Goal: Check status: Check status

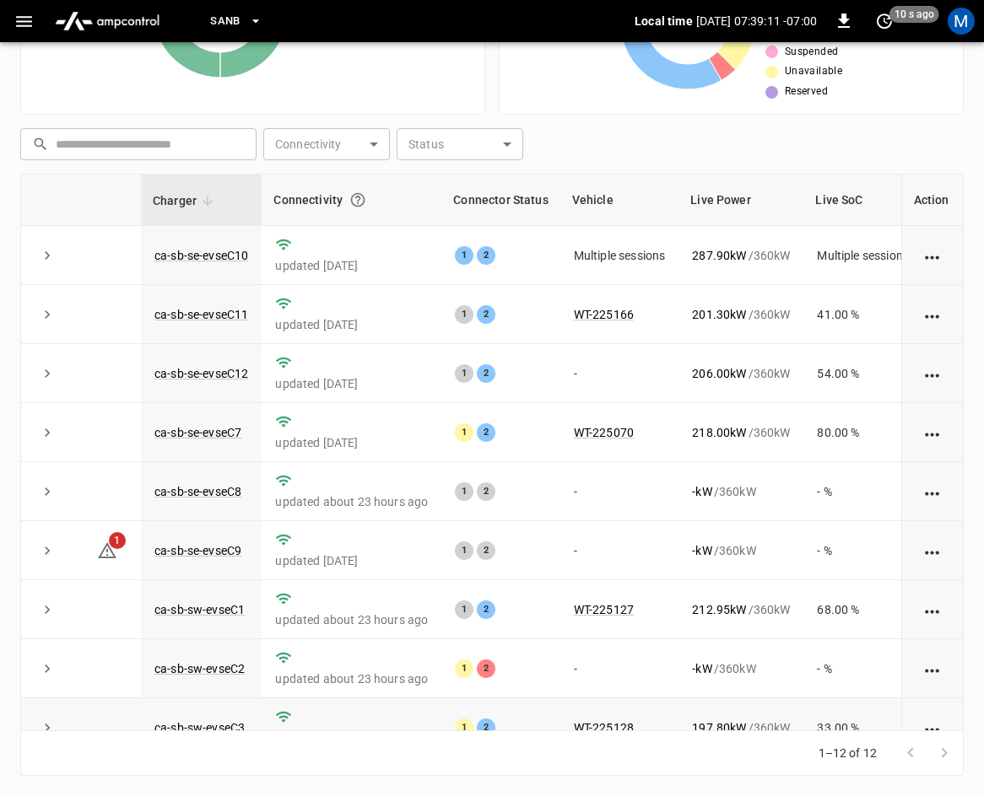
scroll to position [224, 0]
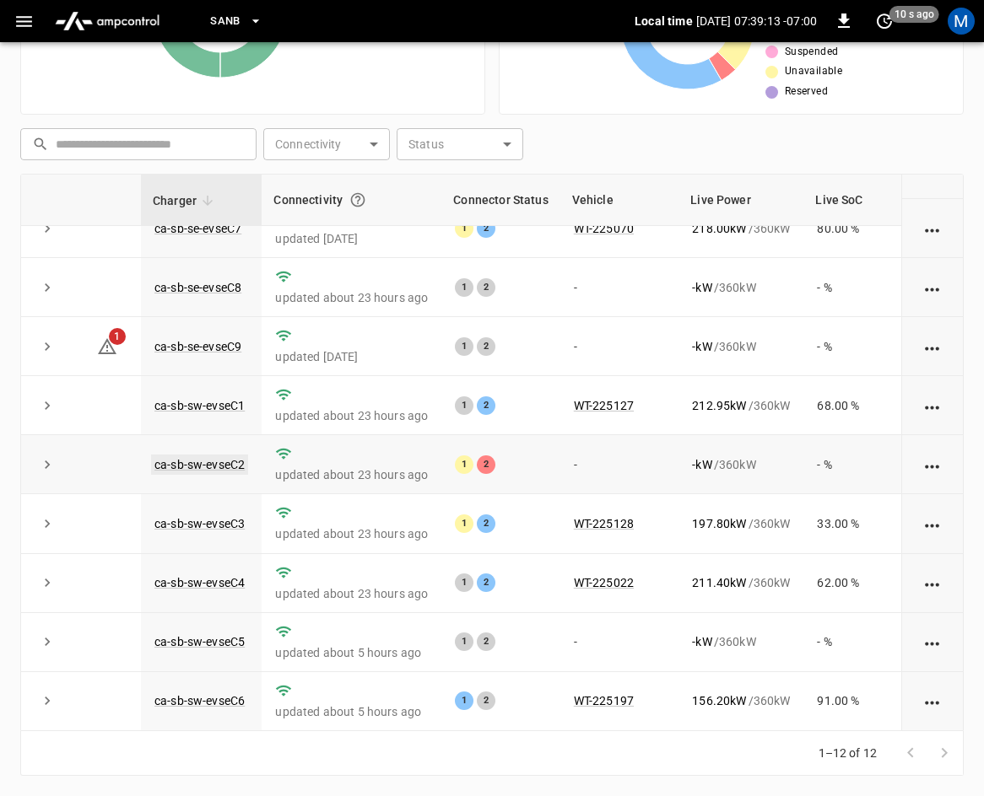
click at [216, 455] on link "ca-sb-sw-evseC2" at bounding box center [199, 465] width 97 height 20
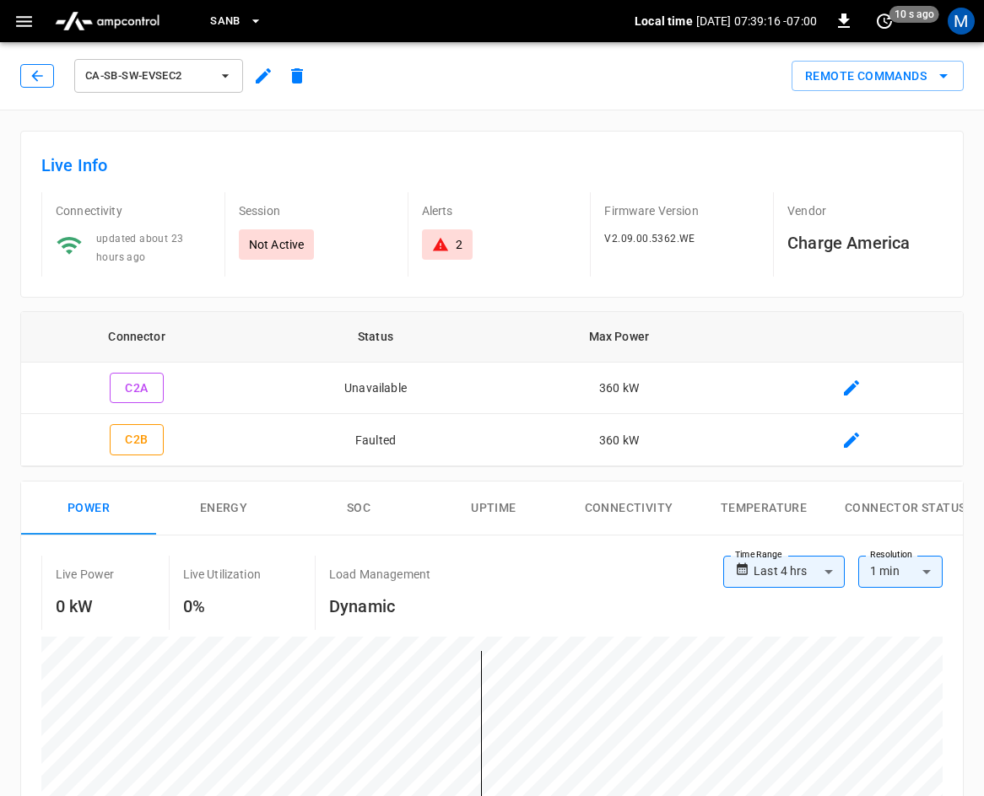
click at [36, 70] on icon "button" at bounding box center [37, 75] width 17 height 17
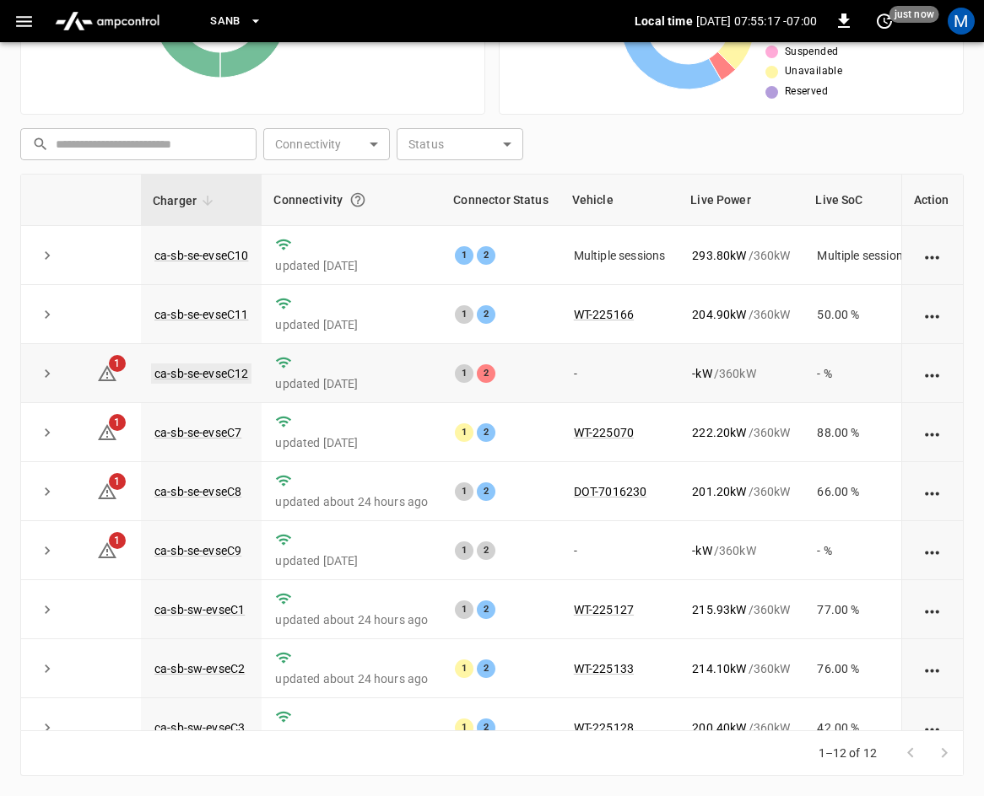
click at [184, 370] on link "ca-sb-se-evseC12" at bounding box center [201, 374] width 100 height 20
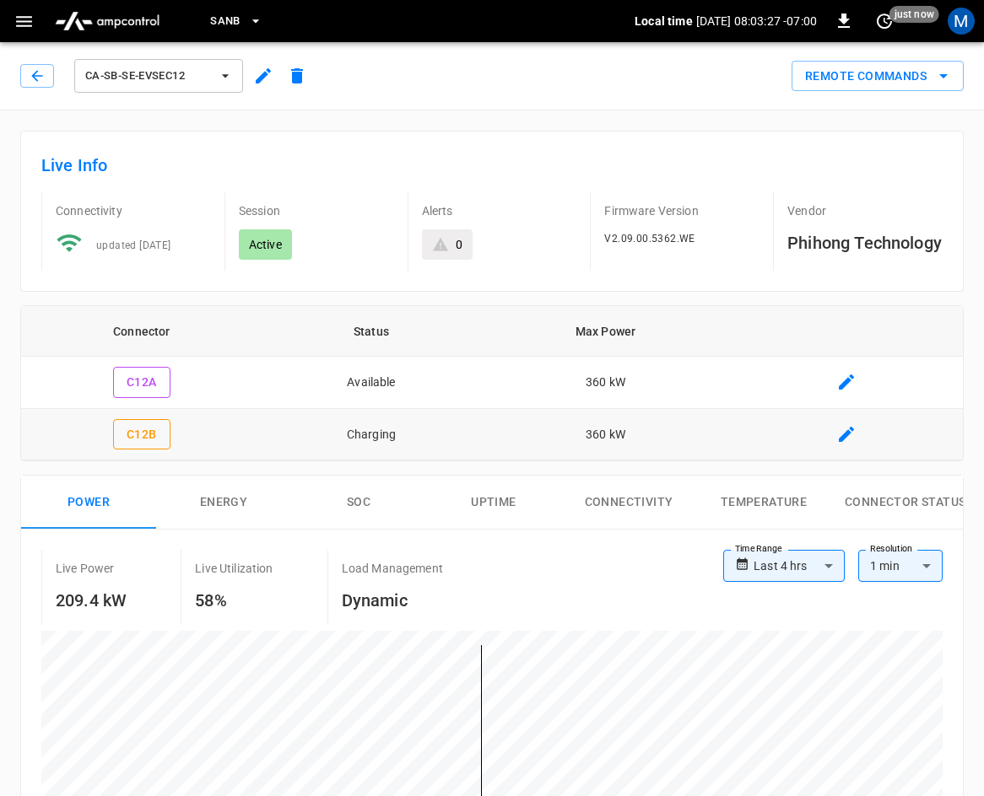
click at [36, 78] on icon "button" at bounding box center [37, 75] width 17 height 17
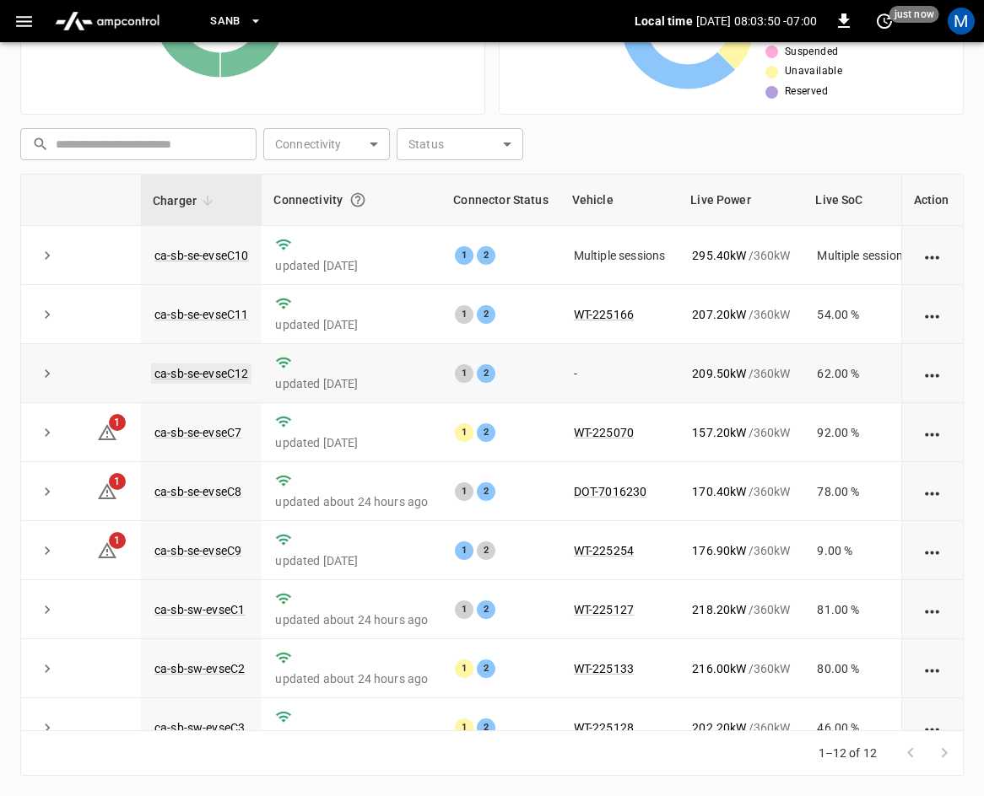
click at [223, 371] on link "ca-sb-se-evseC12" at bounding box center [201, 374] width 100 height 20
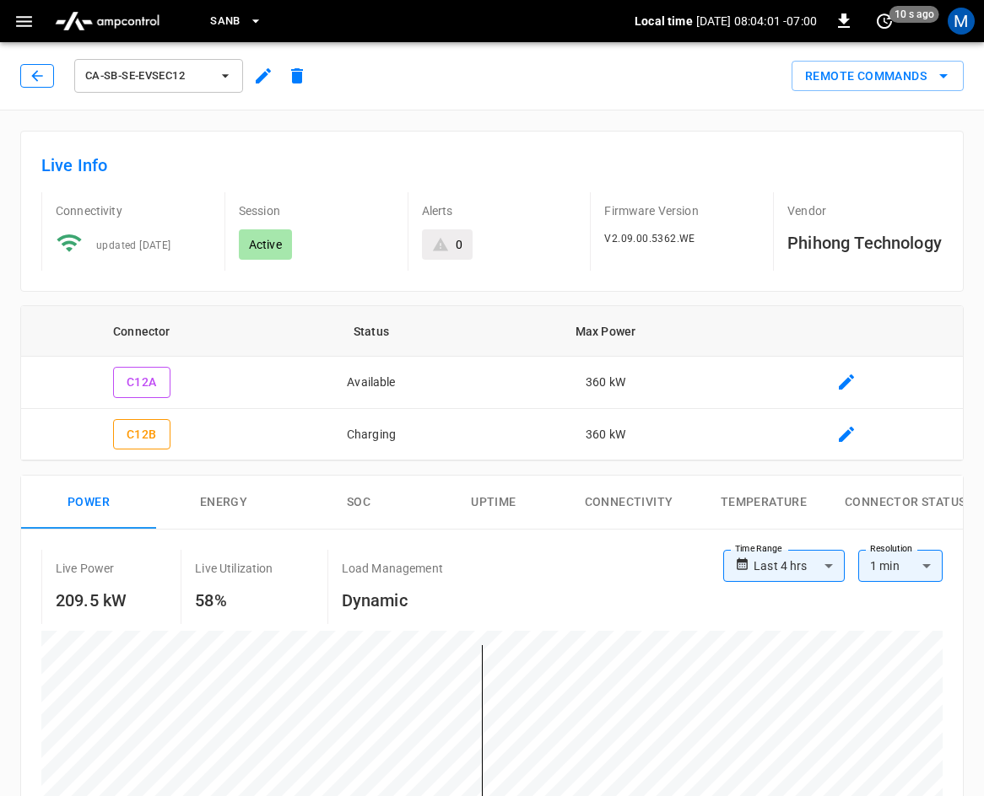
click at [26, 73] on button "button" at bounding box center [37, 76] width 34 height 24
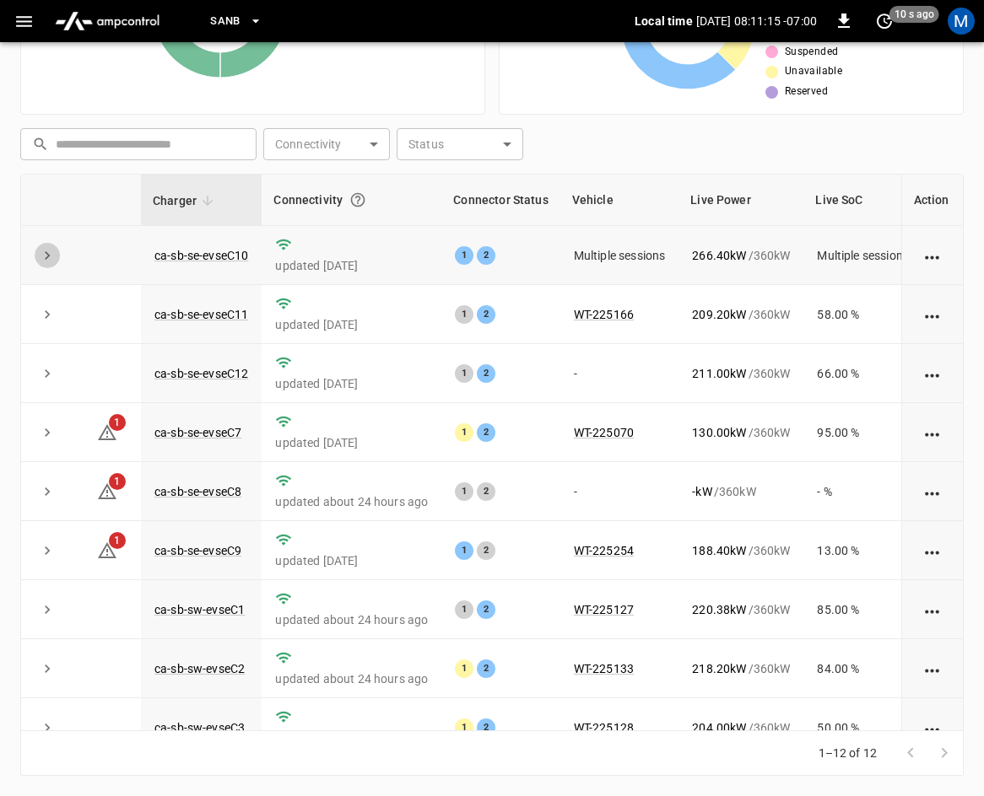
click at [54, 255] on icon "expand row" at bounding box center [47, 255] width 17 height 17
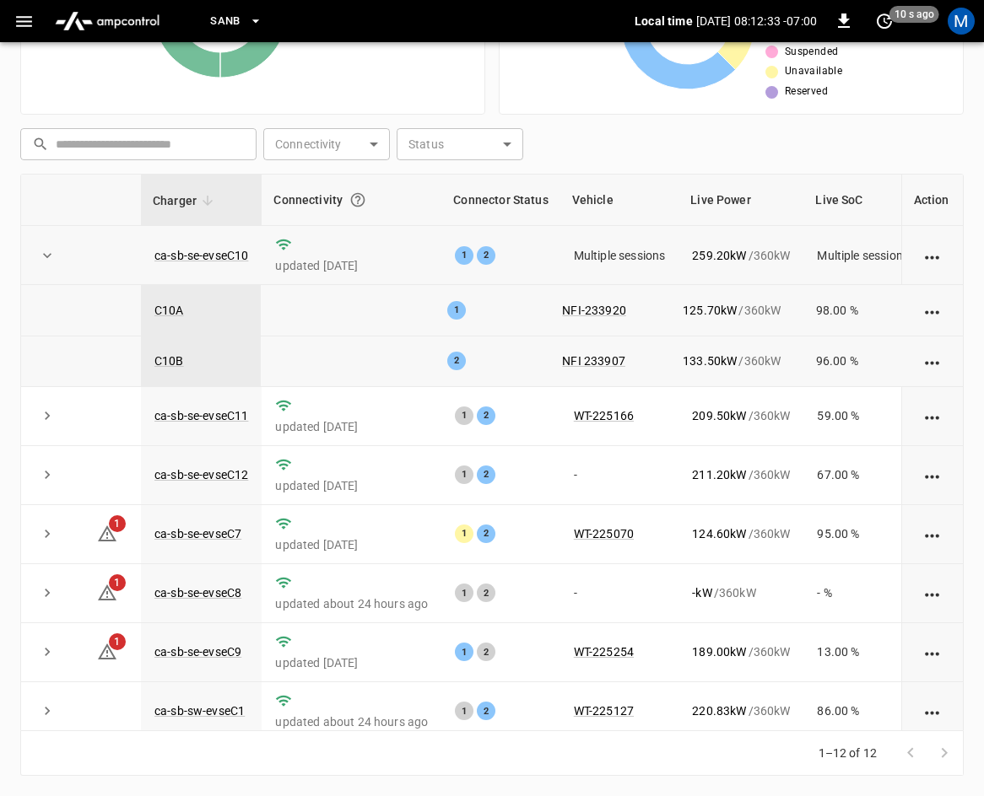
click at [47, 252] on icon "expand row" at bounding box center [47, 255] width 17 height 17
